Goal: Check status: Check status

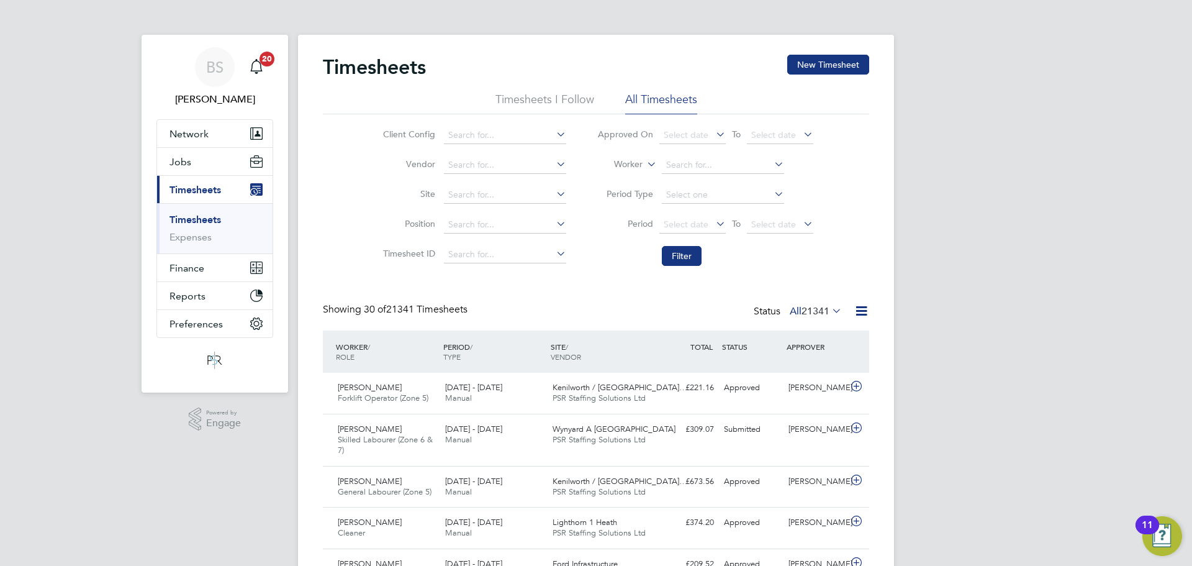
click at [633, 165] on label "Worker" at bounding box center [615, 164] width 56 height 12
click at [690, 169] on input at bounding box center [723, 164] width 122 height 17
click at [629, 165] on label "Worker" at bounding box center [615, 164] width 56 height 12
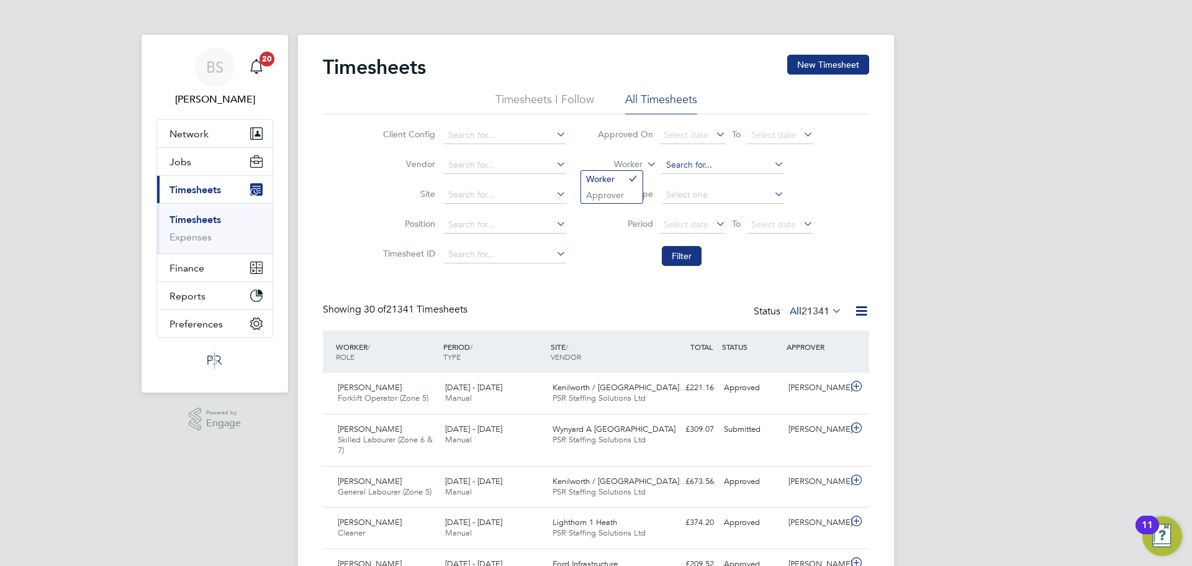
click at [695, 162] on input at bounding box center [723, 164] width 122 height 17
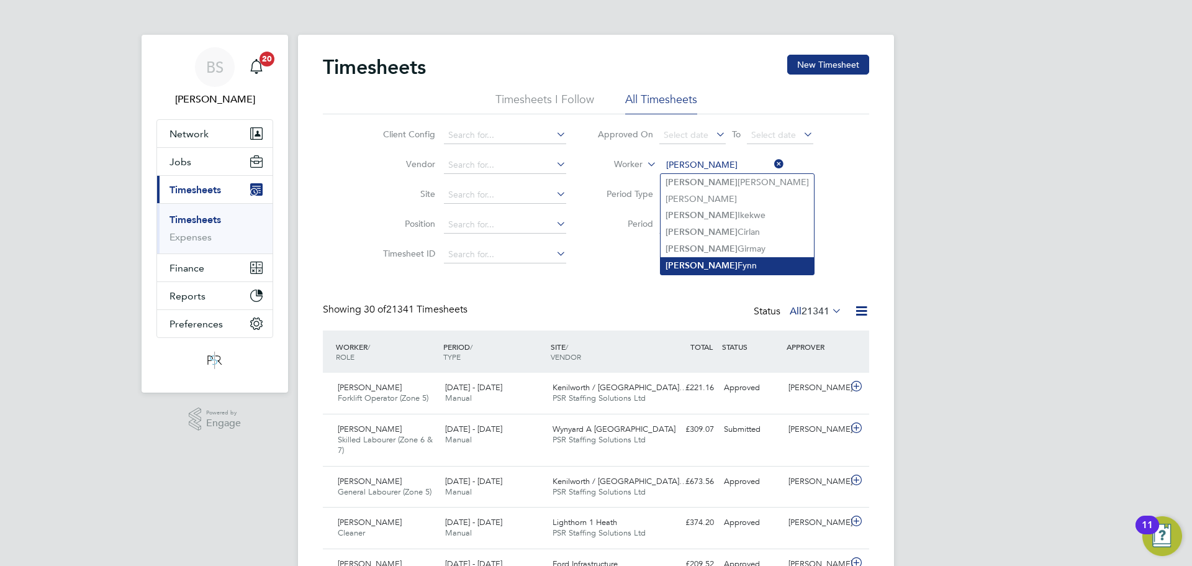
click at [734, 266] on li "[PERSON_NAME]" at bounding box center [737, 265] width 153 height 17
type input "[PERSON_NAME]"
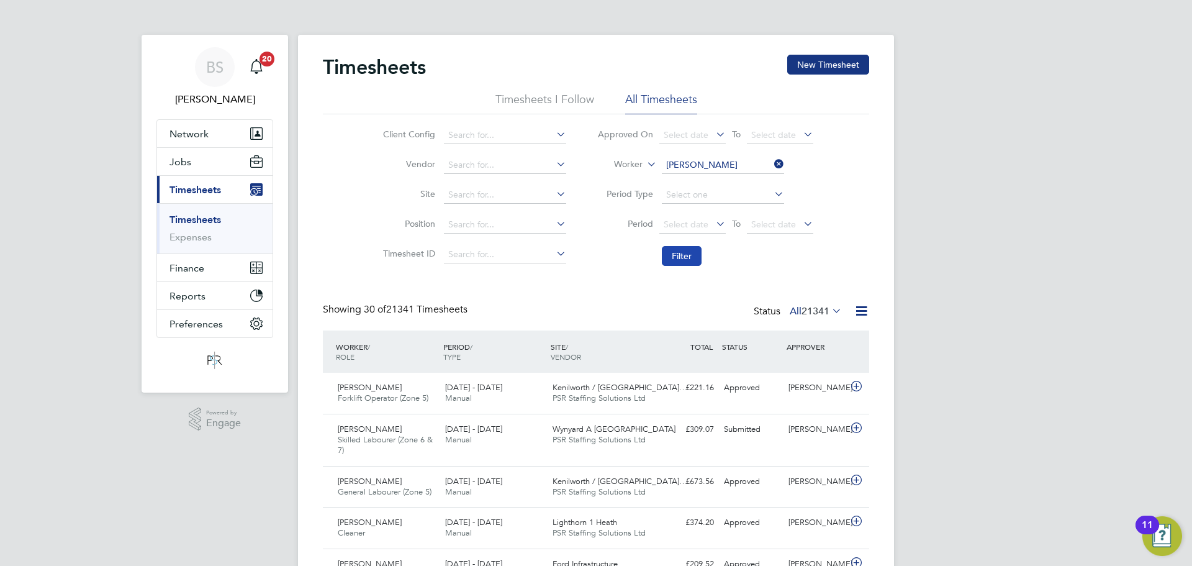
click at [690, 258] on button "Filter" at bounding box center [682, 256] width 40 height 20
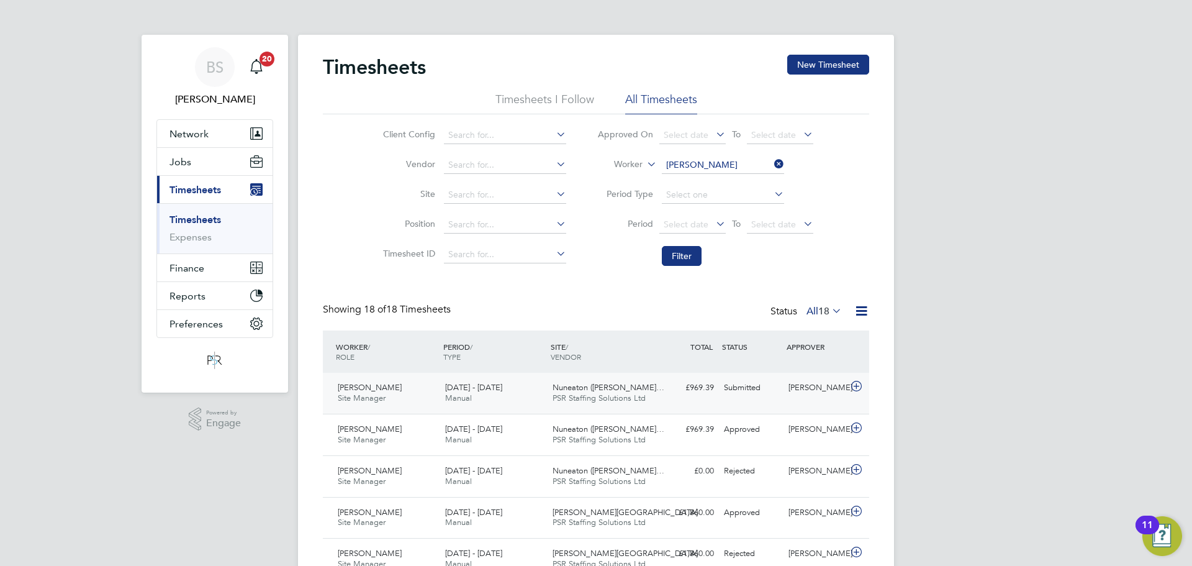
click at [528, 395] on div "[DATE] - [DATE] Manual" at bounding box center [493, 392] width 107 height 31
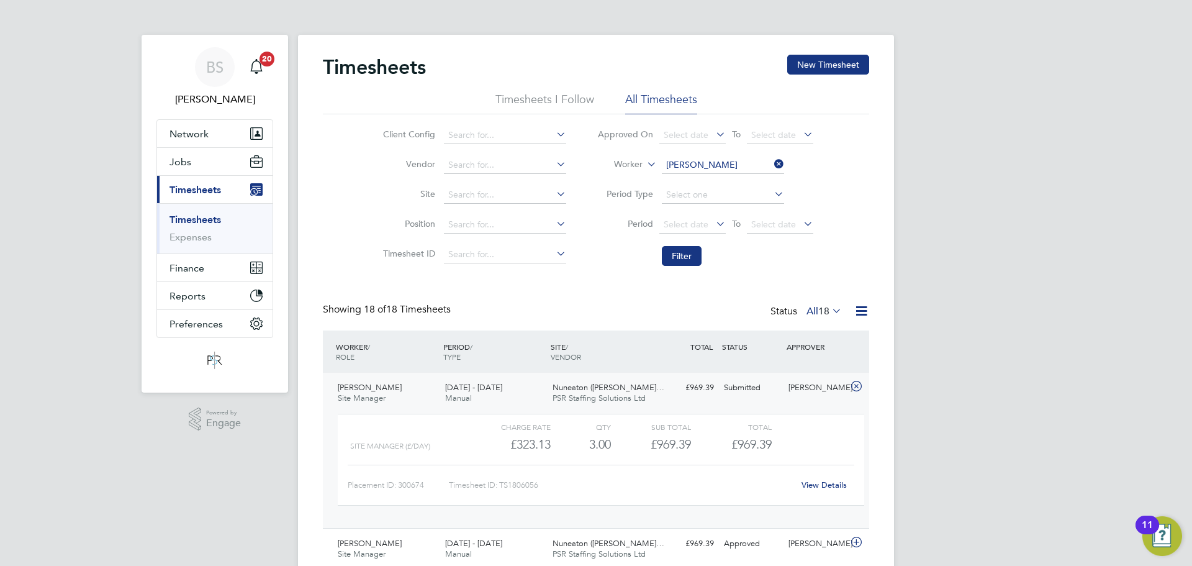
click at [813, 482] on link "View Details" at bounding box center [824, 484] width 45 height 11
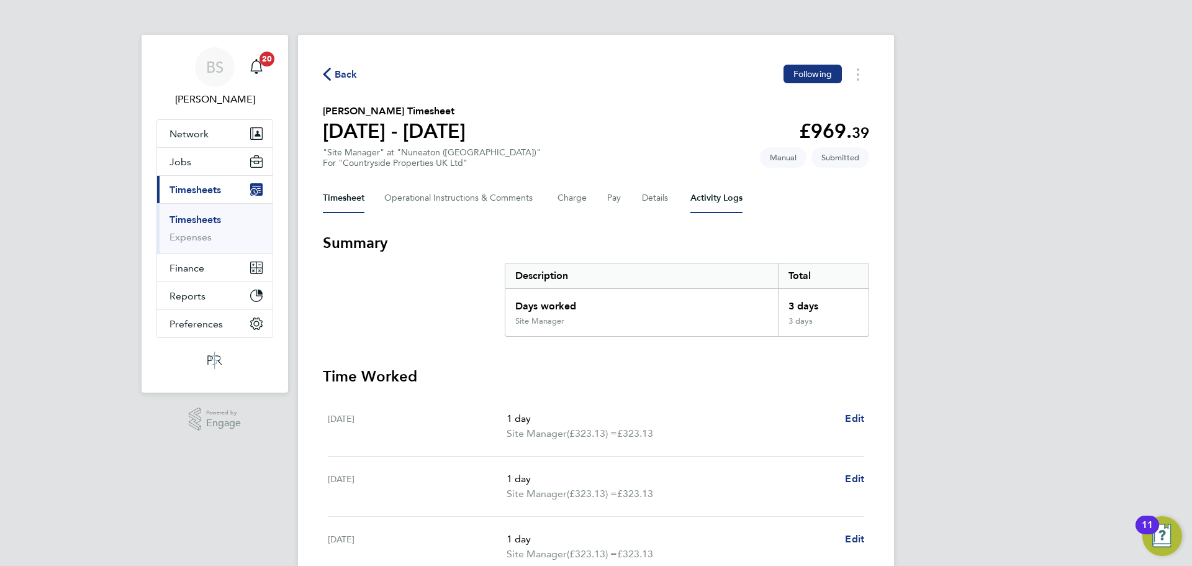
click at [712, 196] on Logs-tab "Activity Logs" at bounding box center [716, 198] width 52 height 30
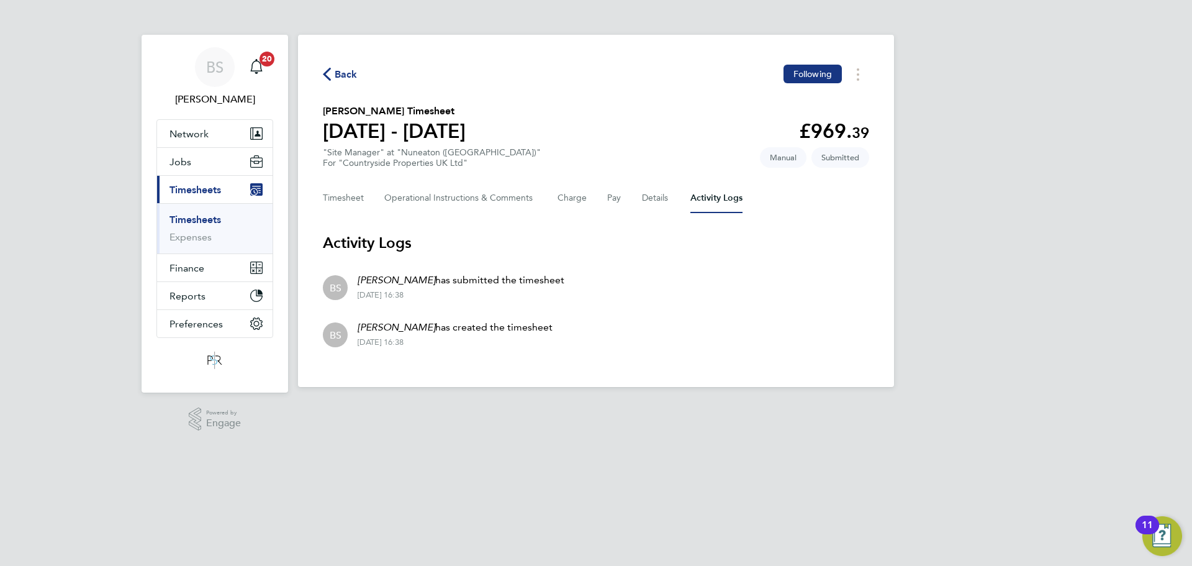
click at [346, 70] on span "Back" at bounding box center [346, 74] width 23 height 15
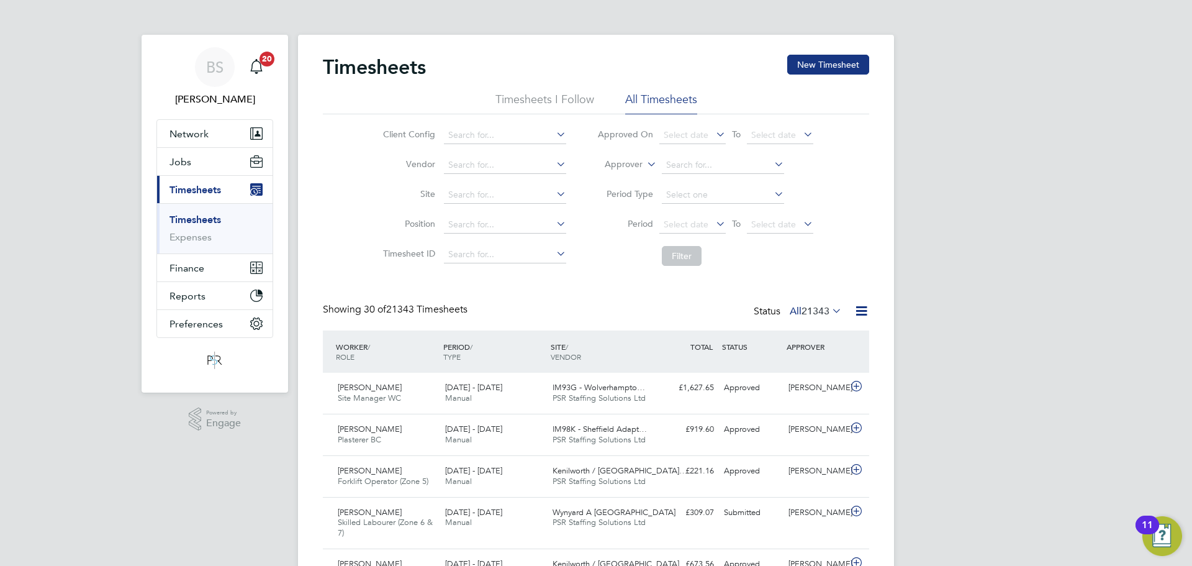
click at [625, 165] on label "Approver" at bounding box center [615, 164] width 56 height 12
click at [619, 174] on li "Worker" at bounding box center [611, 179] width 61 height 16
click at [691, 163] on input at bounding box center [723, 164] width 122 height 17
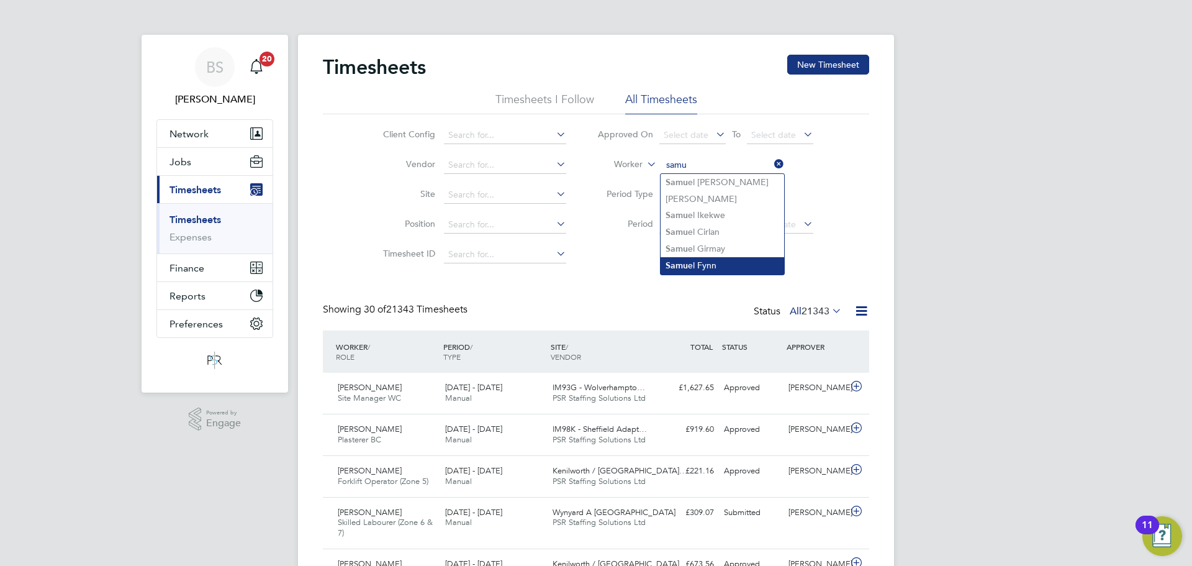
click at [733, 264] on li "Samu el Fynn" at bounding box center [723, 265] width 124 height 17
type input "[PERSON_NAME]"
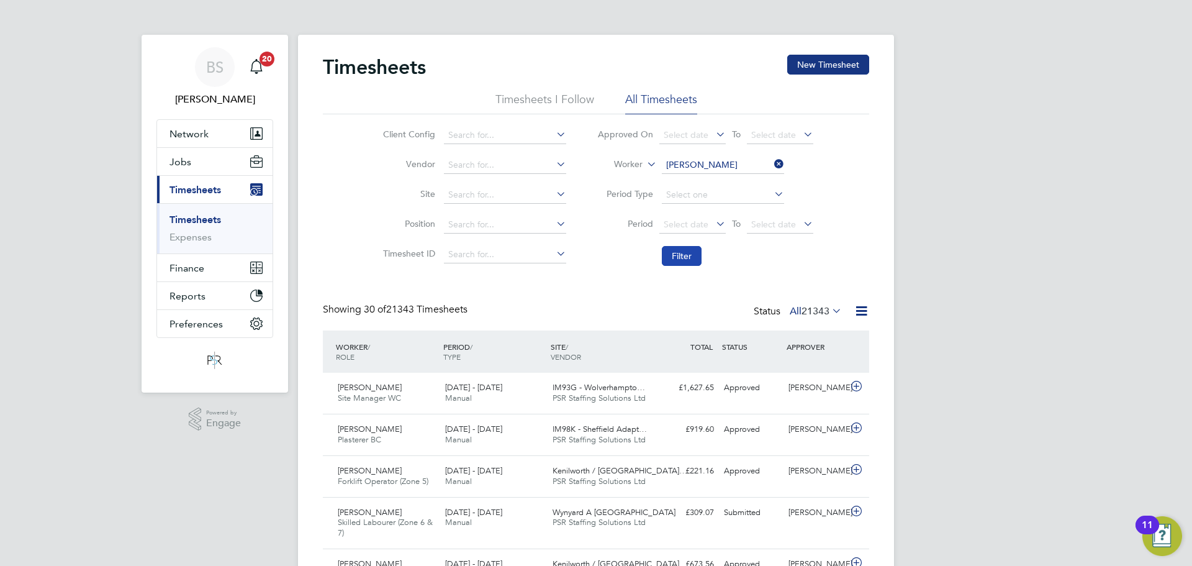
click at [688, 253] on button "Filter" at bounding box center [682, 256] width 40 height 20
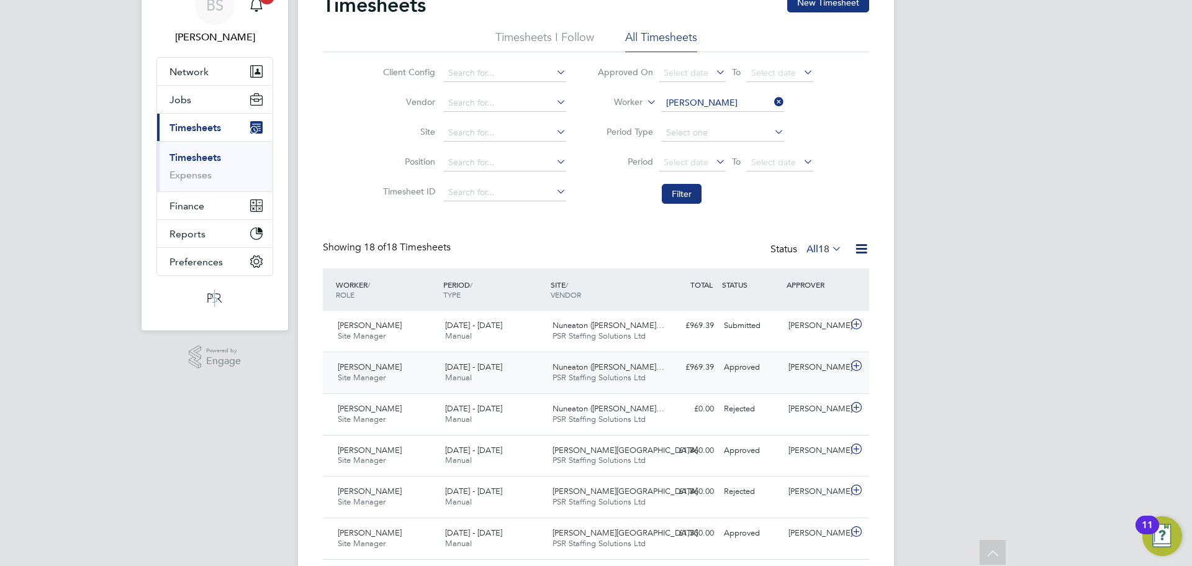
click at [518, 361] on div "11 - 17 Aug 2025 Manual" at bounding box center [493, 372] width 107 height 31
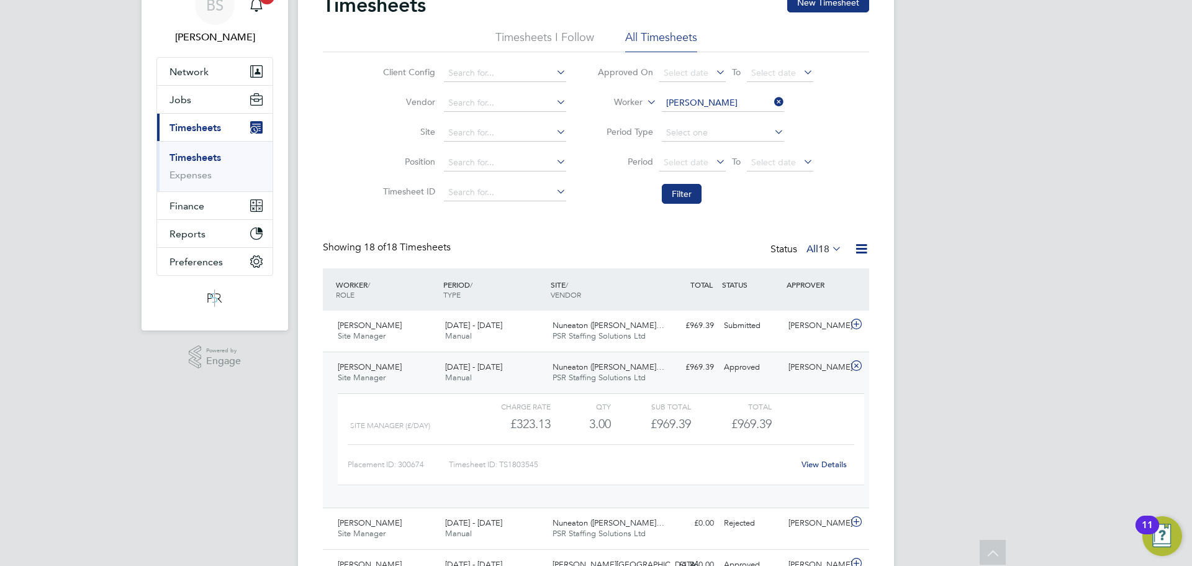
click at [825, 467] on link "View Details" at bounding box center [824, 464] width 45 height 11
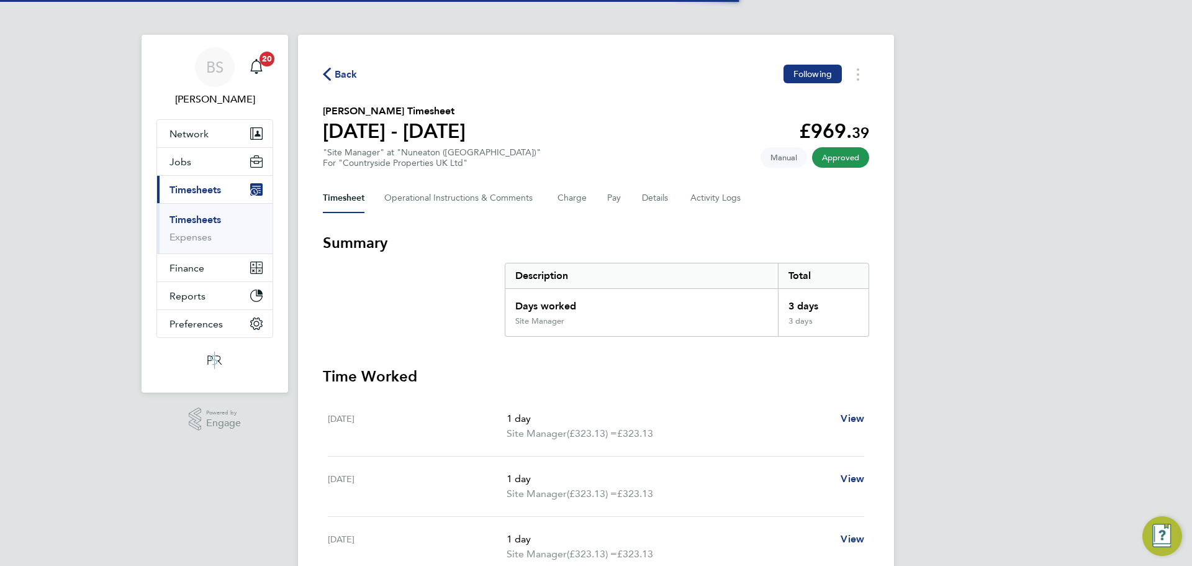
click at [684, 199] on div "Timesheet Operational Instructions & Comments Charge Pay Details Activity Logs" at bounding box center [596, 198] width 546 height 30
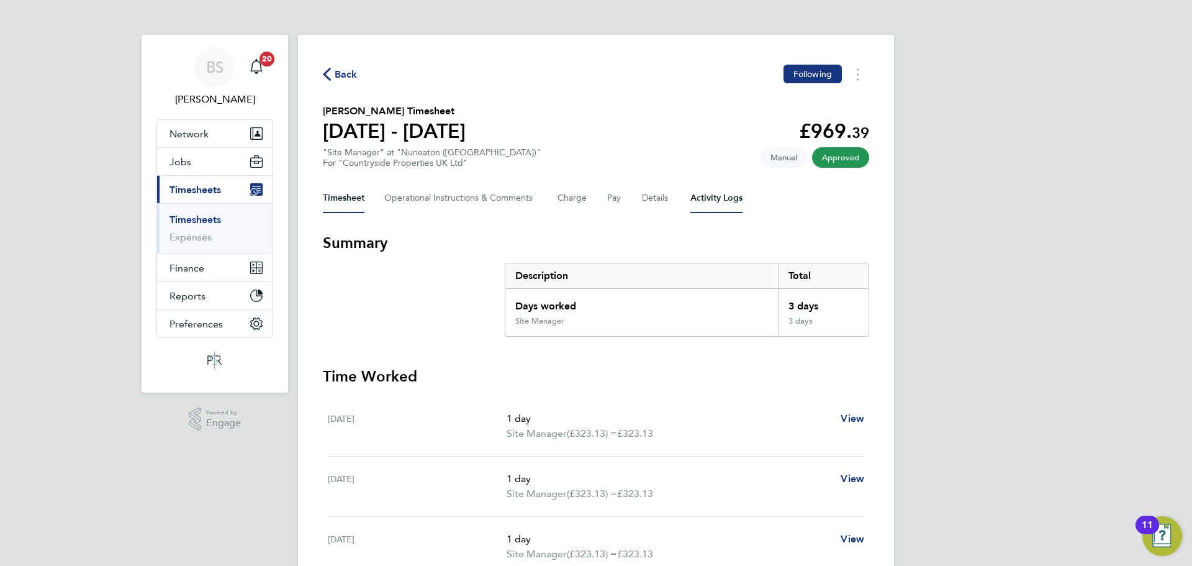
click at [702, 199] on Logs-tab "Activity Logs" at bounding box center [716, 198] width 52 height 30
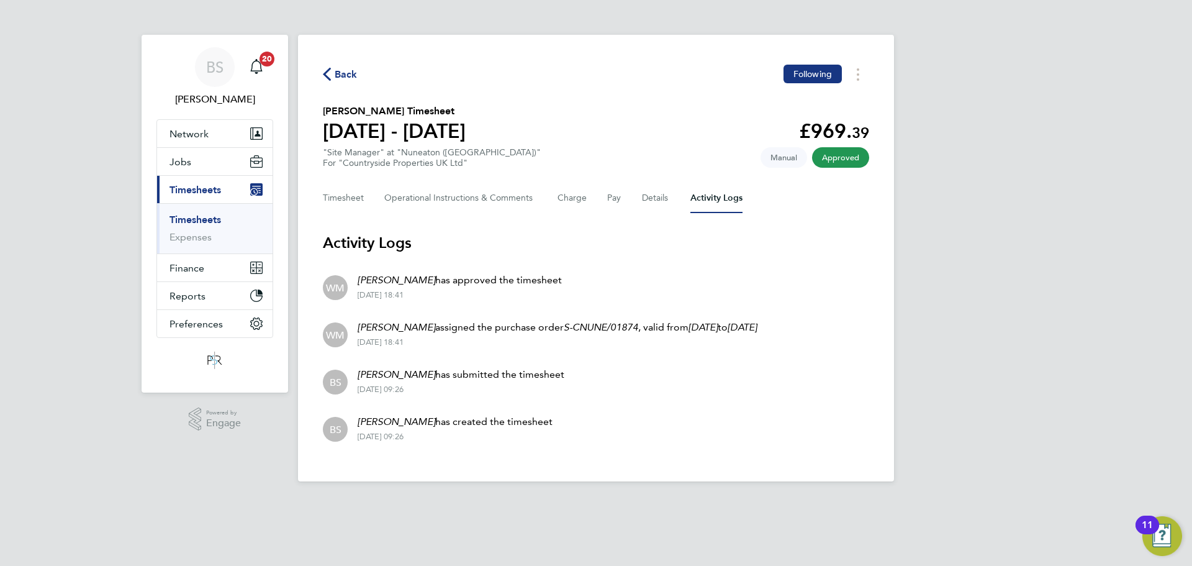
click at [349, 74] on span "Back" at bounding box center [346, 74] width 23 height 15
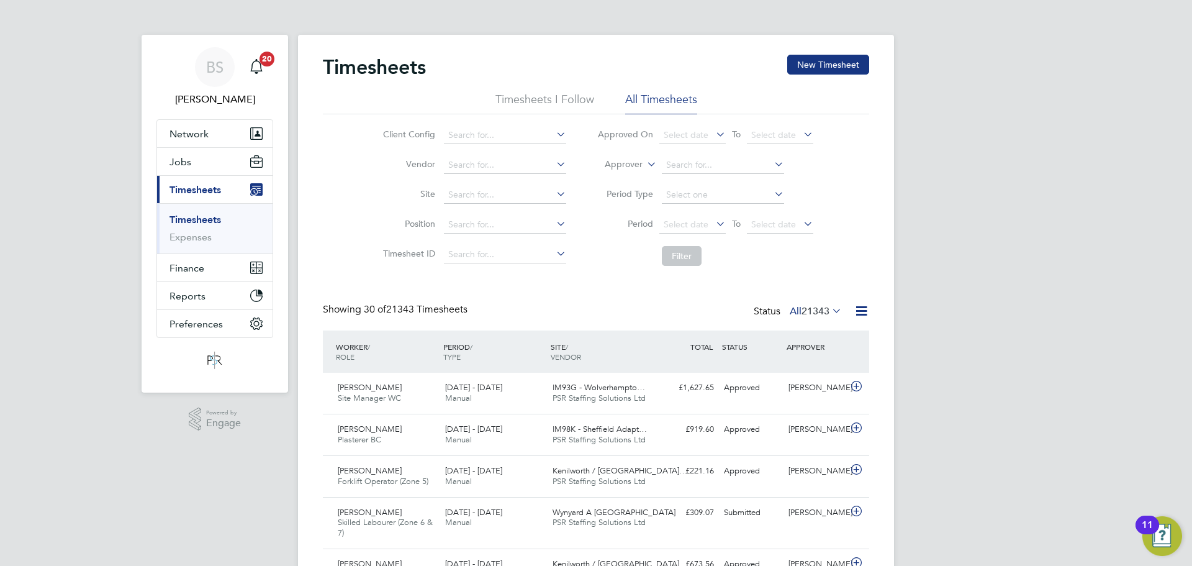
click at [644, 159] on icon at bounding box center [644, 160] width 0 height 11
click at [621, 176] on li "Worker" at bounding box center [611, 179] width 61 height 16
click at [699, 168] on input at bounding box center [723, 164] width 122 height 17
click at [701, 165] on input at bounding box center [723, 164] width 122 height 17
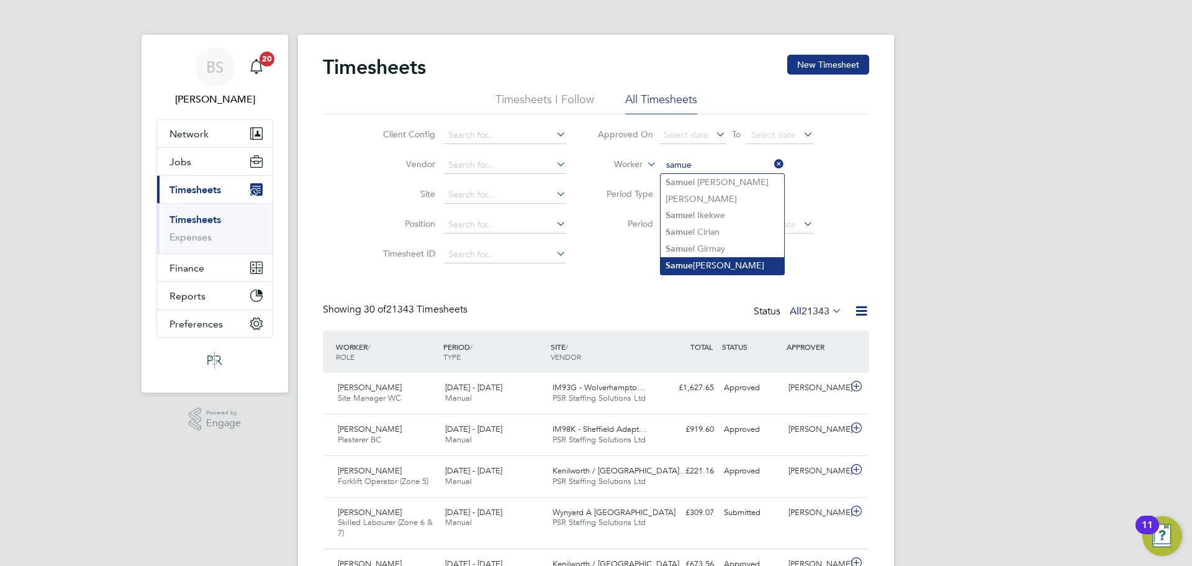
click at [735, 260] on li "Samue l Fynn" at bounding box center [723, 265] width 124 height 17
type input "[PERSON_NAME]"
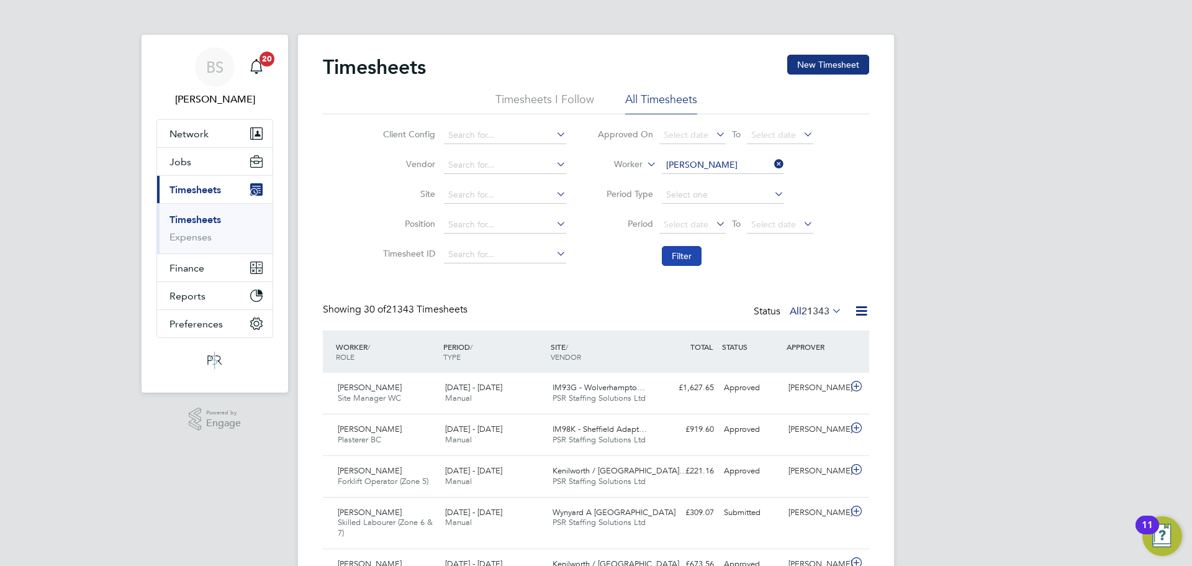
click at [679, 250] on button "Filter" at bounding box center [682, 256] width 40 height 20
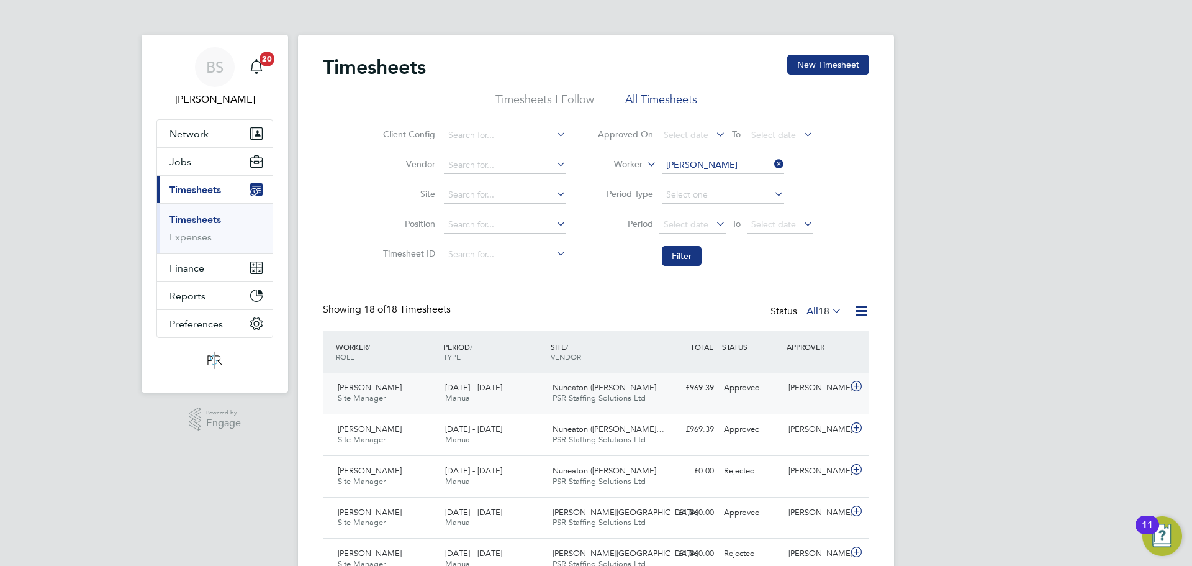
click at [653, 385] on div "Nuneaton (Callendar Fa… PSR Staffing Solutions Ltd" at bounding box center [601, 392] width 107 height 31
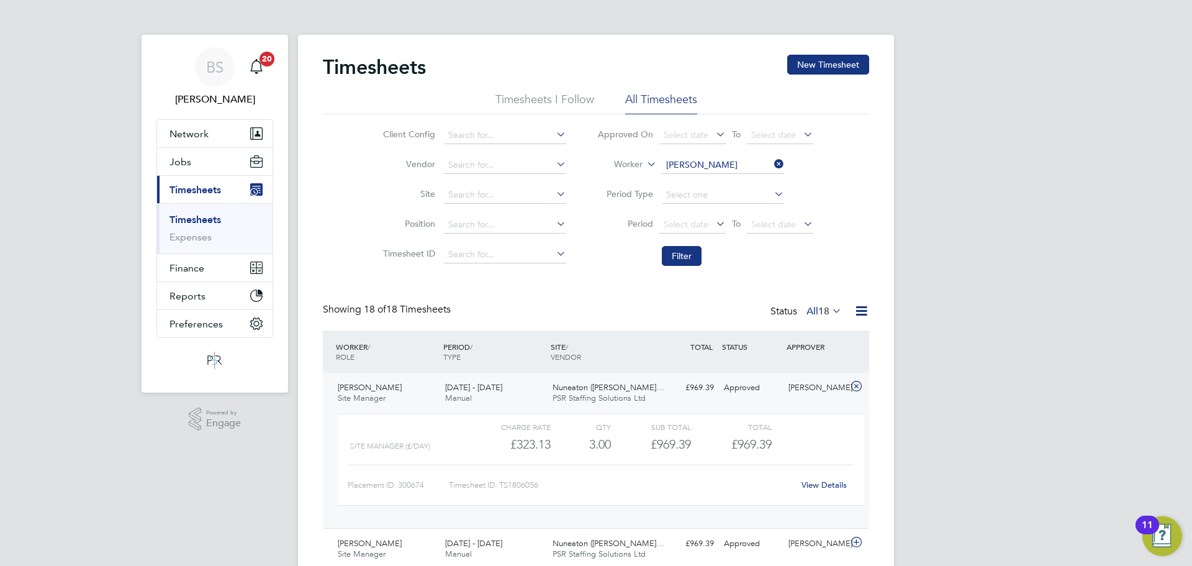
click at [827, 487] on link "View Details" at bounding box center [824, 484] width 45 height 11
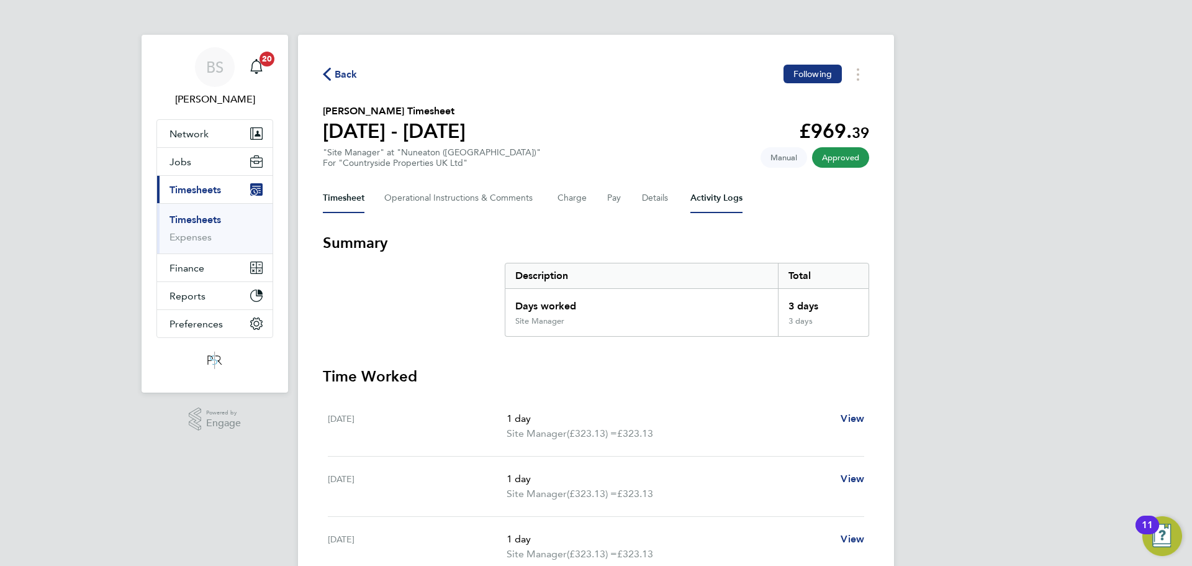
click at [708, 203] on Logs-tab "Activity Logs" at bounding box center [716, 198] width 52 height 30
